Goal: Task Accomplishment & Management: Manage account settings

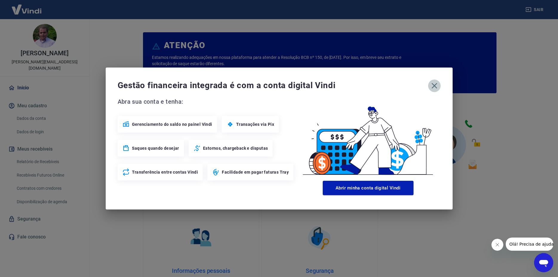
click at [439, 86] on icon "button" at bounding box center [435, 86] width 10 height 10
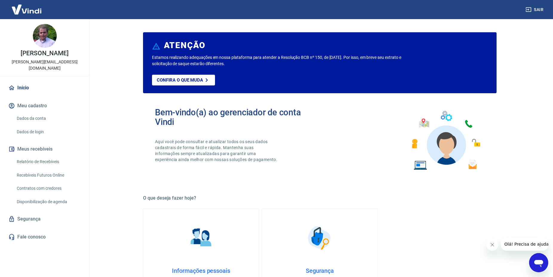
click at [448, 245] on icon "Fechar mensagem da empresa" at bounding box center [492, 244] width 3 height 3
click at [47, 157] on link "Relatório de Recebíveis" at bounding box center [48, 162] width 68 height 12
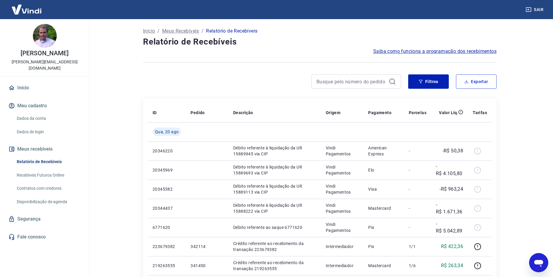
click at [448, 80] on button "Exportar" at bounding box center [476, 81] width 41 height 14
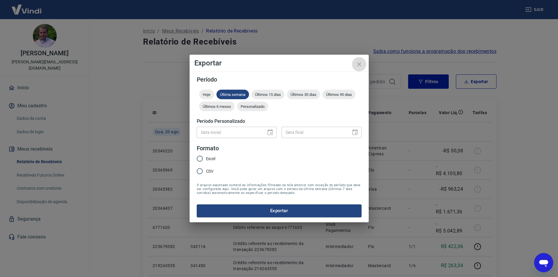
click at [360, 61] on icon "close" at bounding box center [359, 64] width 7 height 7
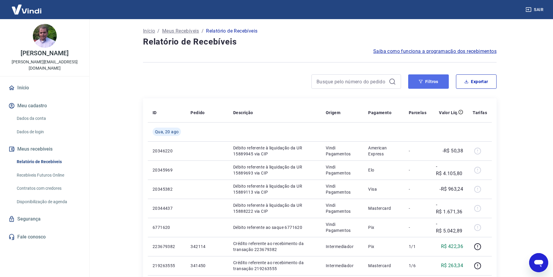
click at [440, 81] on button "Filtros" at bounding box center [428, 81] width 41 height 14
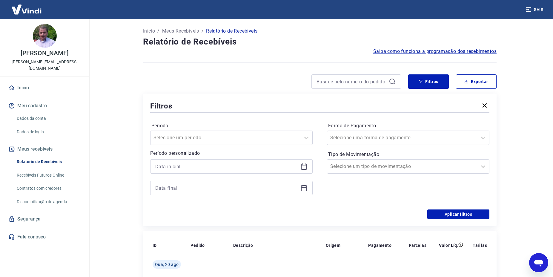
click at [300, 163] on icon at bounding box center [303, 166] width 7 height 7
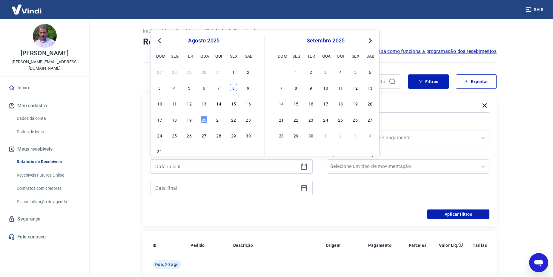
click at [232, 91] on div "8" at bounding box center [233, 87] width 7 height 7
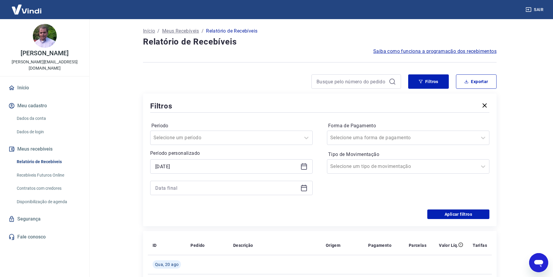
type input "08/08/2025"
click at [303, 190] on icon at bounding box center [303, 187] width 7 height 7
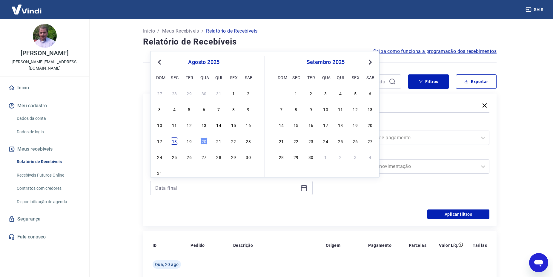
click at [178, 144] on div "18" at bounding box center [174, 140] width 7 height 7
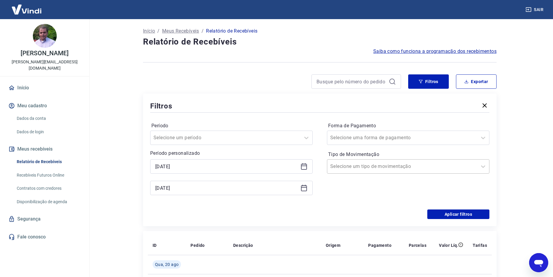
type input "18/08/2025"
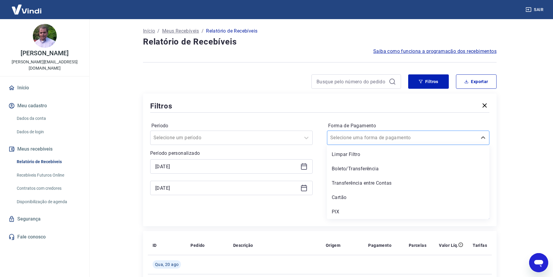
click at [448, 139] on div at bounding box center [402, 137] width 144 height 8
click at [363, 169] on div "Boleto/Transferência" at bounding box center [408, 169] width 162 height 12
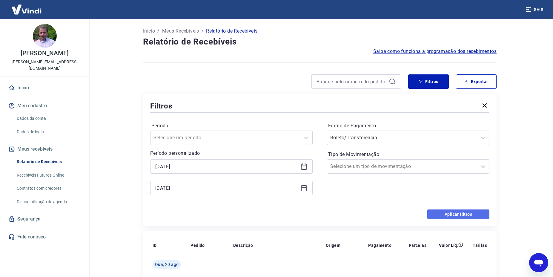
click at [448, 212] on button "Aplicar filtros" at bounding box center [458, 214] width 62 height 10
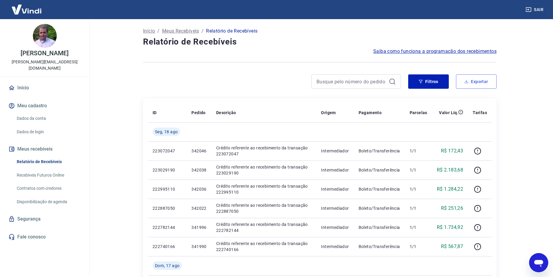
click at [448, 81] on icon "button" at bounding box center [466, 81] width 0 height 2
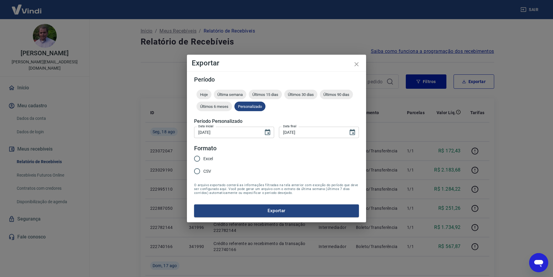
type input "08/08/2025"
type input "18/08/2025"
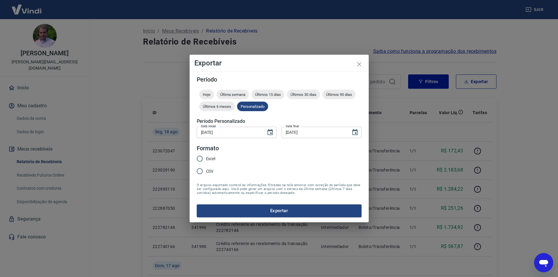
click at [208, 173] on span "CSV" at bounding box center [210, 171] width 8 height 6
click at [206, 173] on input "CSV" at bounding box center [199, 171] width 13 height 13
radio input "true"
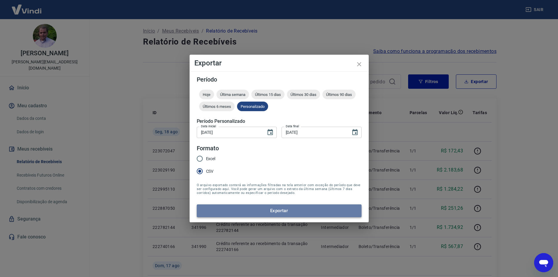
click at [268, 212] on button "Exportar" at bounding box center [279, 210] width 165 height 13
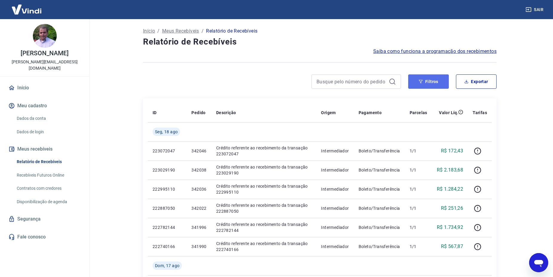
click at [431, 78] on button "Filtros" at bounding box center [428, 81] width 41 height 14
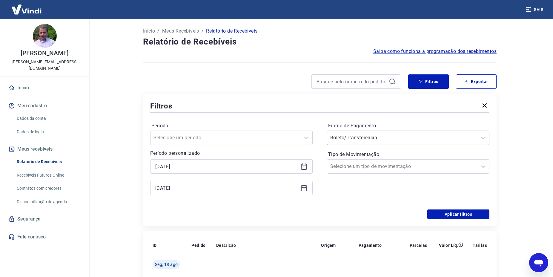
click at [359, 139] on input "Forma de Pagamento" at bounding box center [360, 137] width 60 height 7
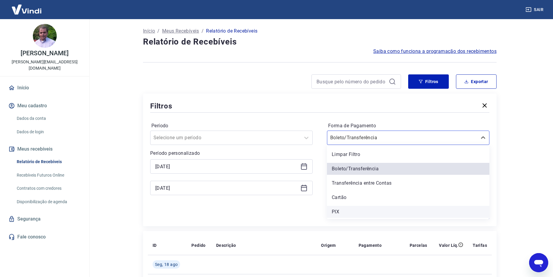
click at [336, 207] on div "PIX" at bounding box center [408, 212] width 162 height 12
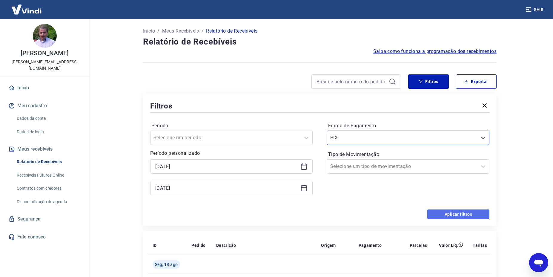
click at [448, 215] on button "Aplicar filtros" at bounding box center [458, 214] width 62 height 10
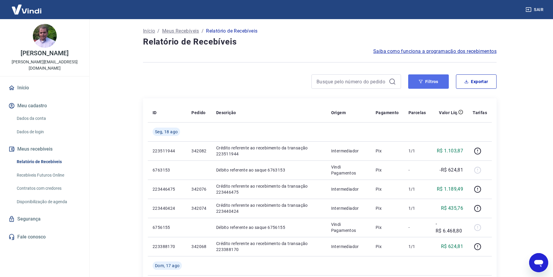
click at [438, 82] on button "Filtros" at bounding box center [428, 81] width 41 height 14
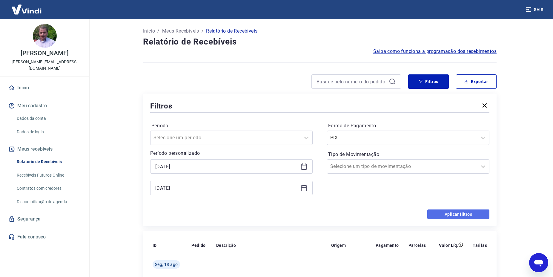
click at [448, 213] on button "Aplicar filtros" at bounding box center [458, 214] width 62 height 10
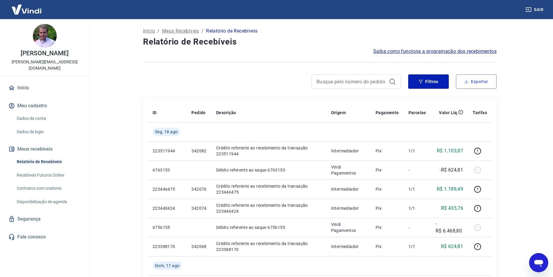
click at [448, 84] on button "Exportar" at bounding box center [476, 81] width 41 height 14
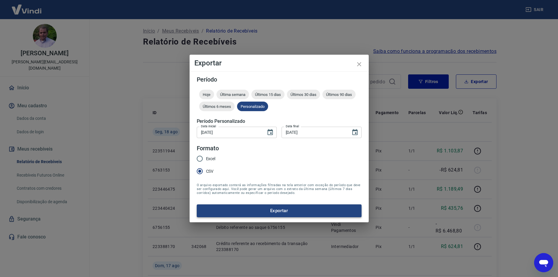
click at [269, 210] on button "Exportar" at bounding box center [279, 210] width 165 height 13
